Goal: Transaction & Acquisition: Subscribe to service/newsletter

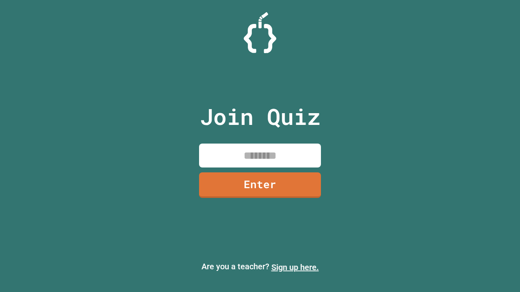
click at [295, 267] on link "Sign up here." at bounding box center [294, 268] width 47 height 10
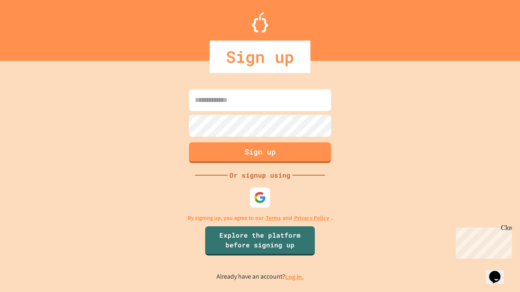
click at [295, 277] on link "Log in." at bounding box center [294, 277] width 19 height 9
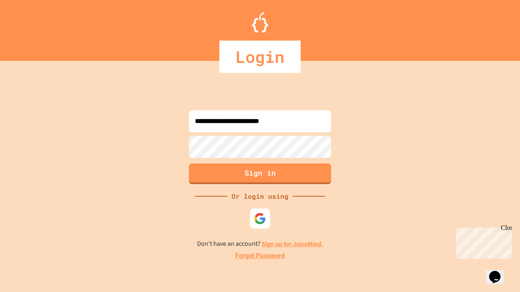
type input "**********"
